Goal: Information Seeking & Learning: Learn about a topic

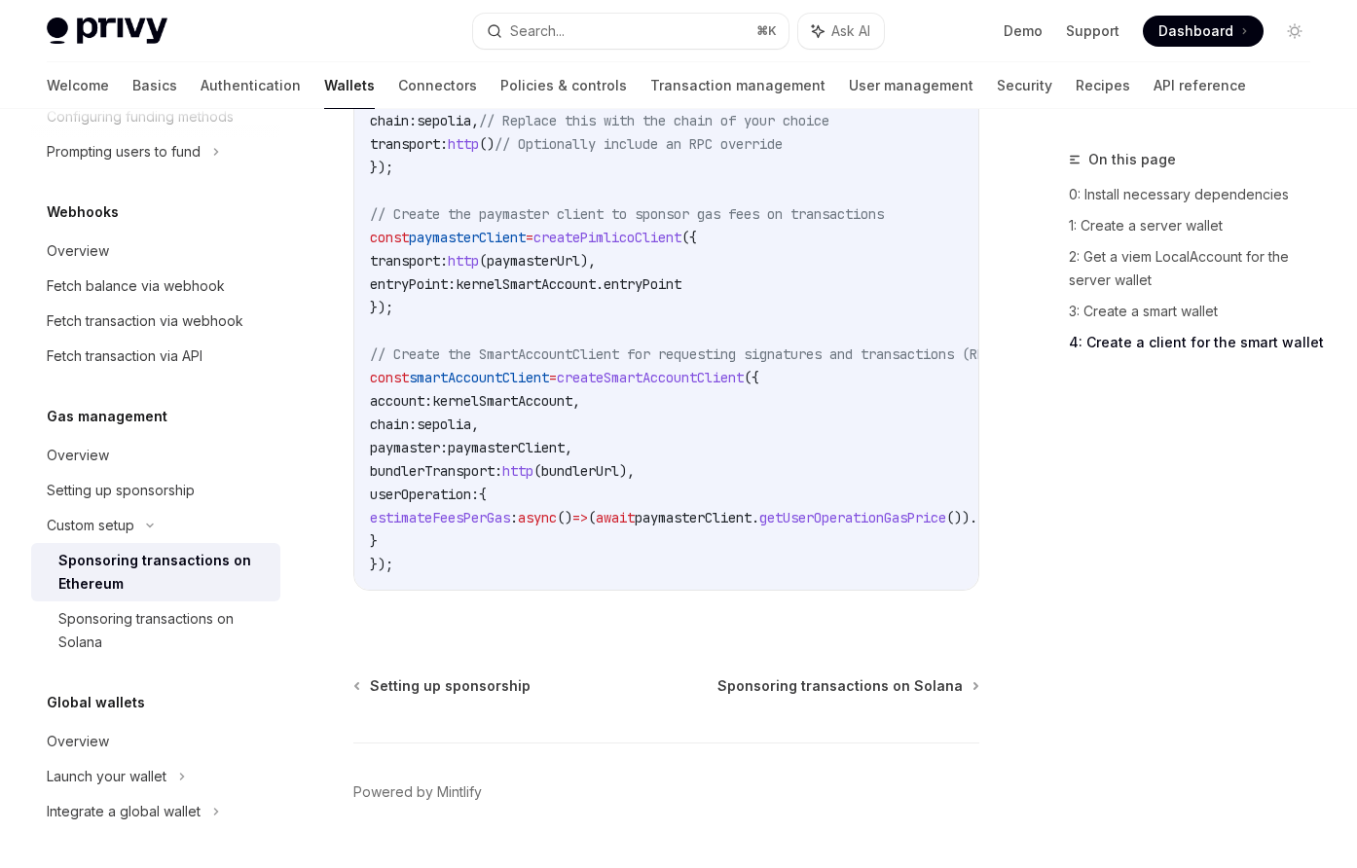
scroll to position [2653, 0]
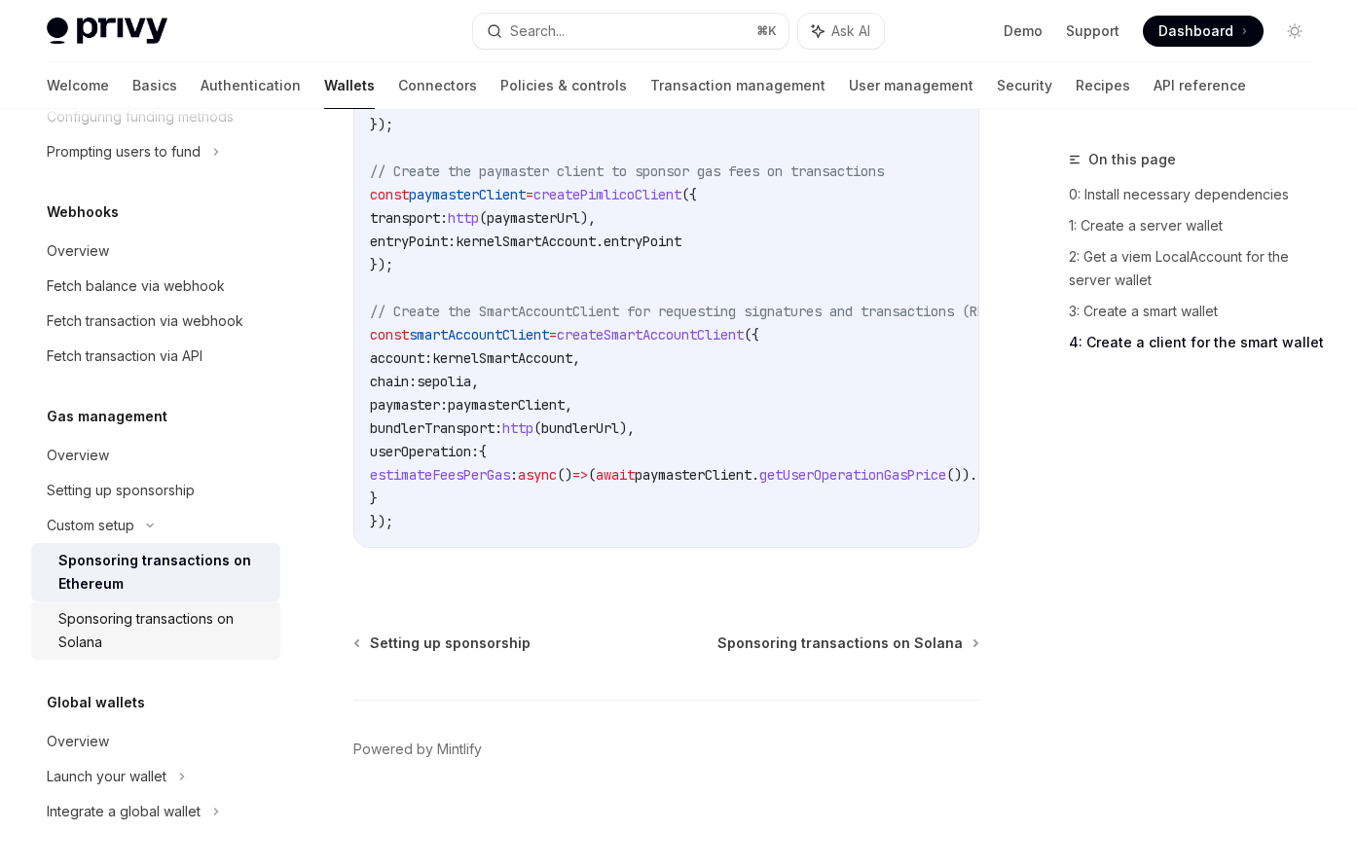
click at [102, 631] on div "Sponsoring transactions on Solana" at bounding box center [163, 630] width 210 height 47
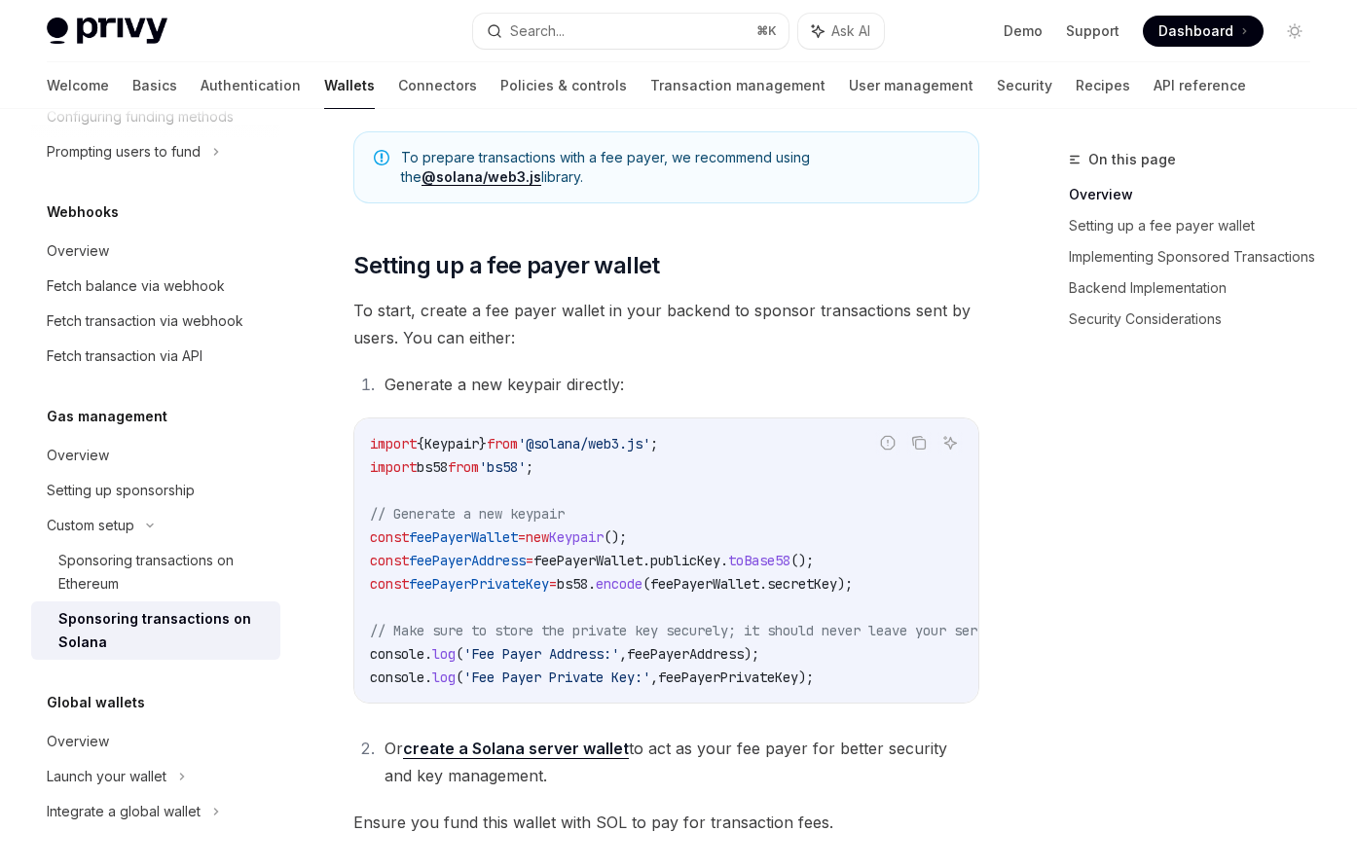
scroll to position [804, 0]
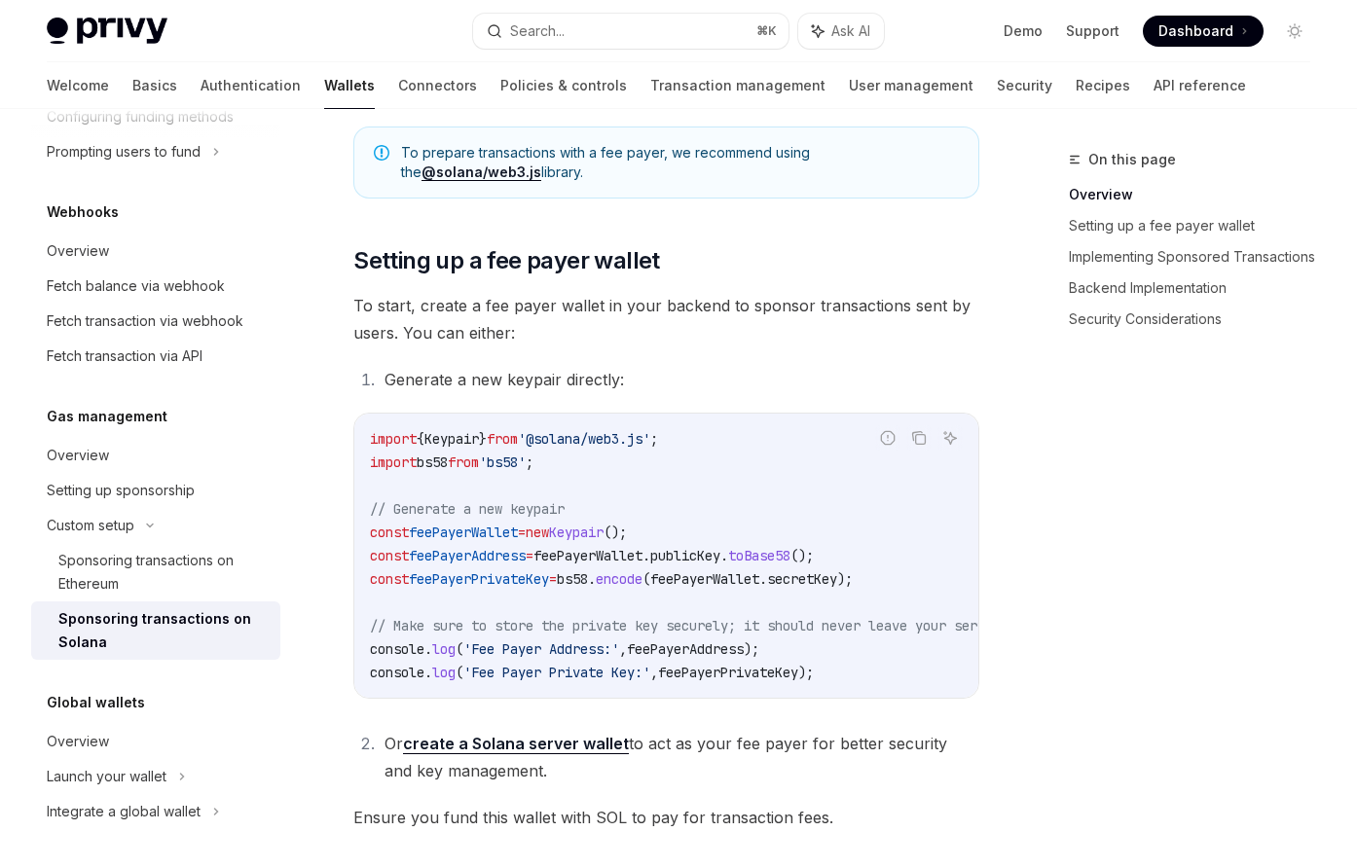
type textarea "*"
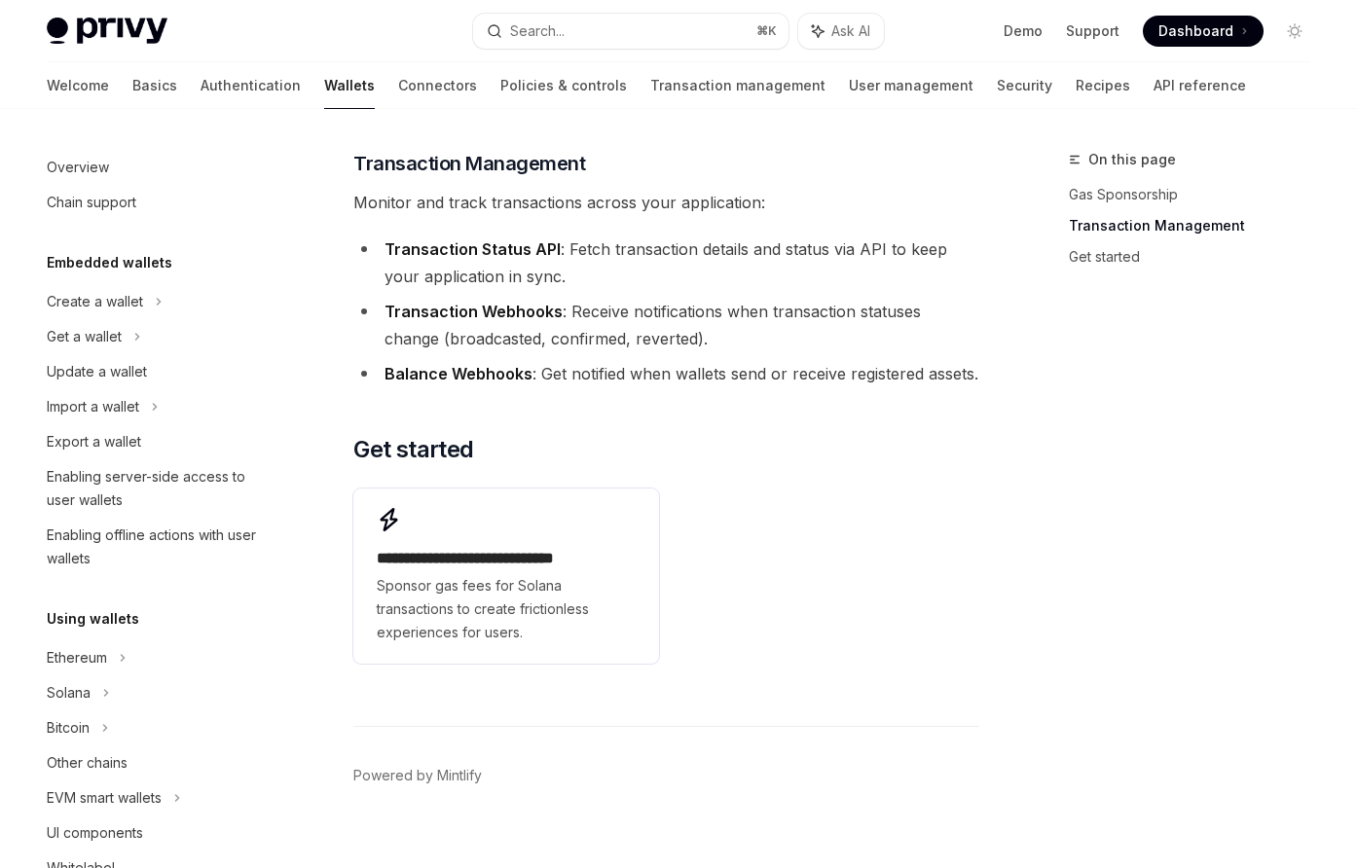
scroll to position [470, 0]
